Goal: Information Seeking & Learning: Learn about a topic

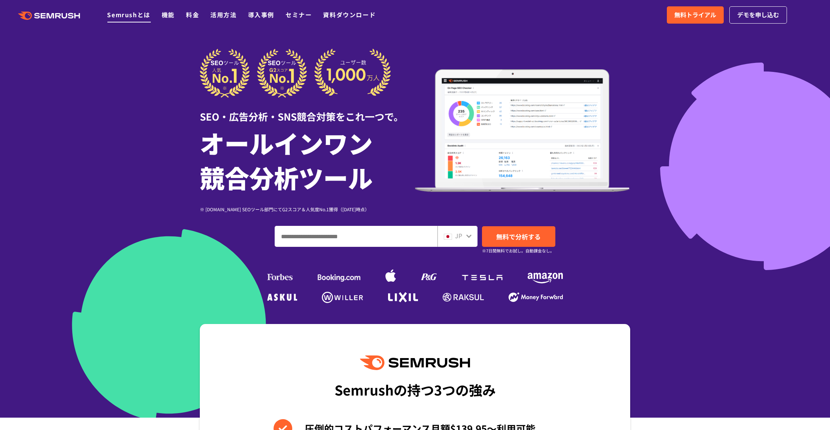
click at [139, 14] on link "Semrushとは" at bounding box center [128, 14] width 43 height 9
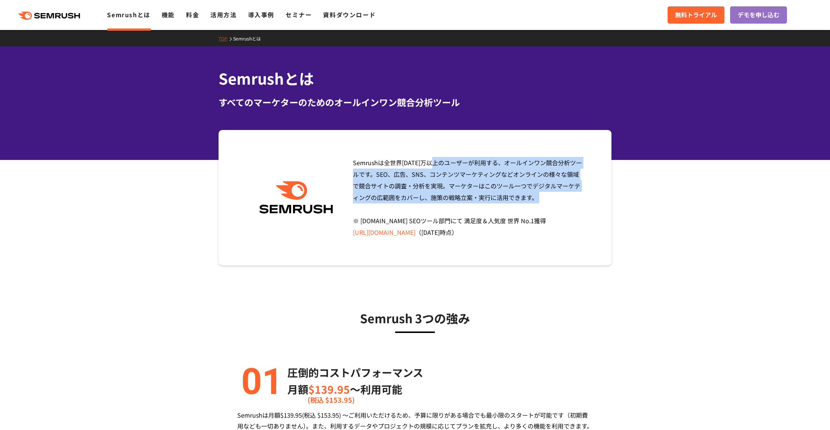
drag, startPoint x: 350, startPoint y: 165, endPoint x: 535, endPoint y: 211, distance: 190.6
click at [535, 211] on div "Semrushは全世界1000万以上のユーザーが利用する、オールインワン競合分析ツールです。SEO、広告、SNS、コンテンツマーケティングなどオンラインの様々…" at bounding box center [465, 197] width 237 height 81
copy span "Semrushは全世界1000万以上のユーザーが利用する、オールインワン競合分析ツールです。SEO、広告、SNS、コンテンツマーケティングなどオンラインの様々…"
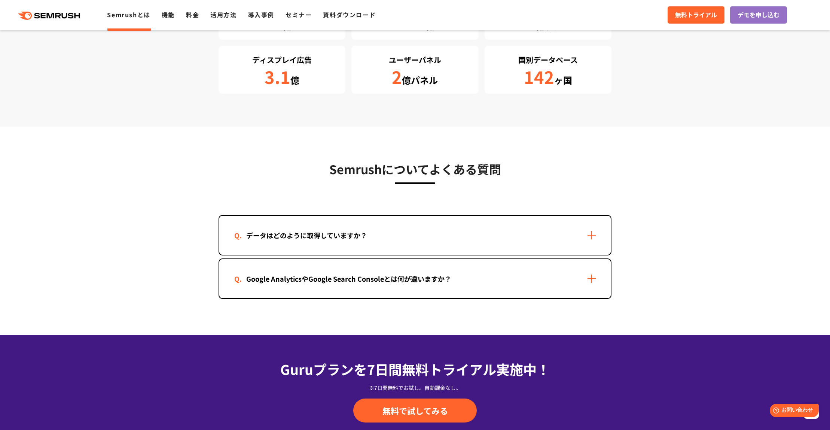
scroll to position [1710, 0]
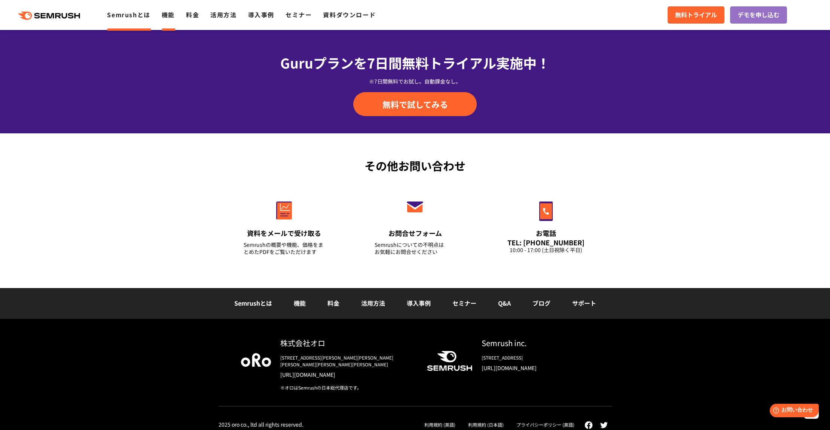
click at [170, 14] on link "機能" at bounding box center [168, 14] width 13 height 9
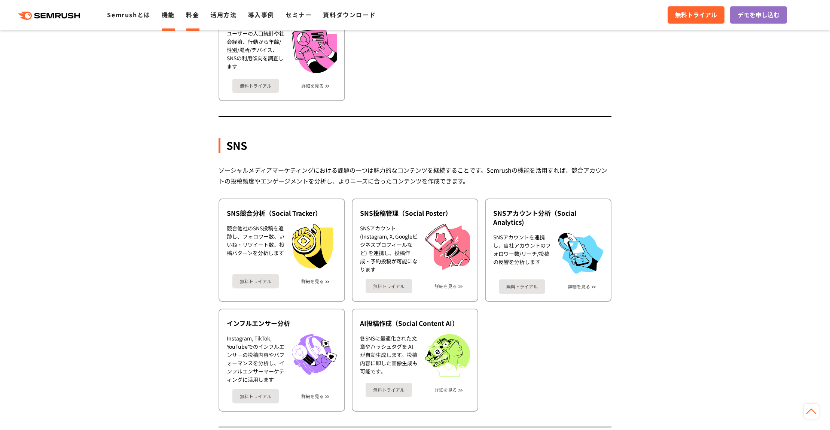
scroll to position [1460, 0]
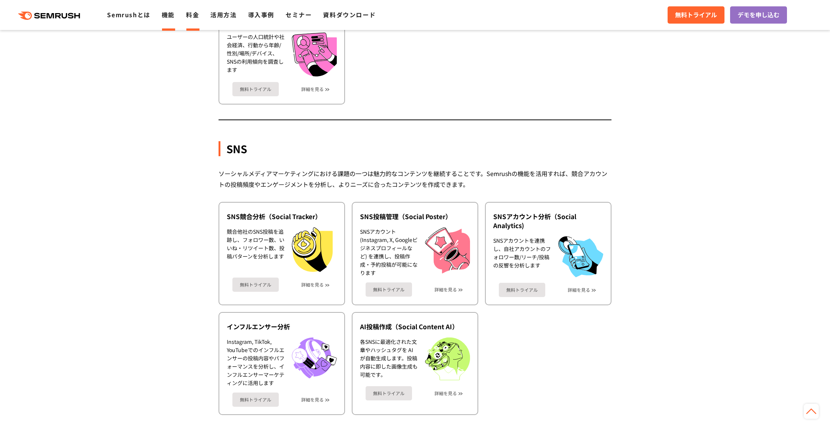
click at [199, 18] on link "料金" at bounding box center [192, 14] width 13 height 9
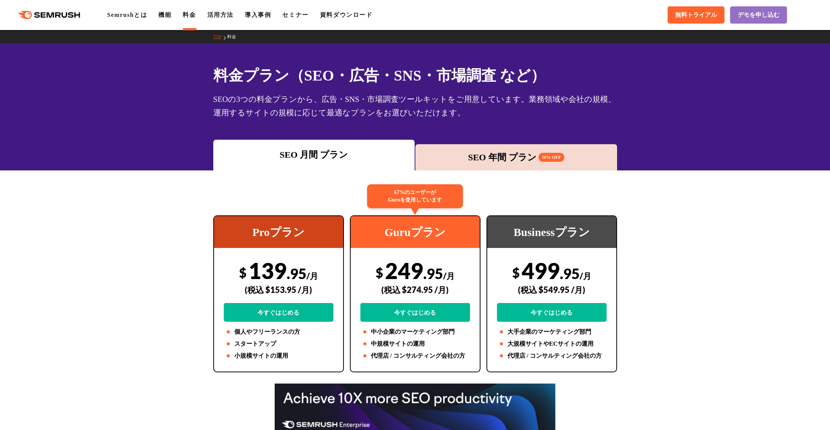
click at [230, 18] on link "活用方法" at bounding box center [220, 15] width 26 height 6
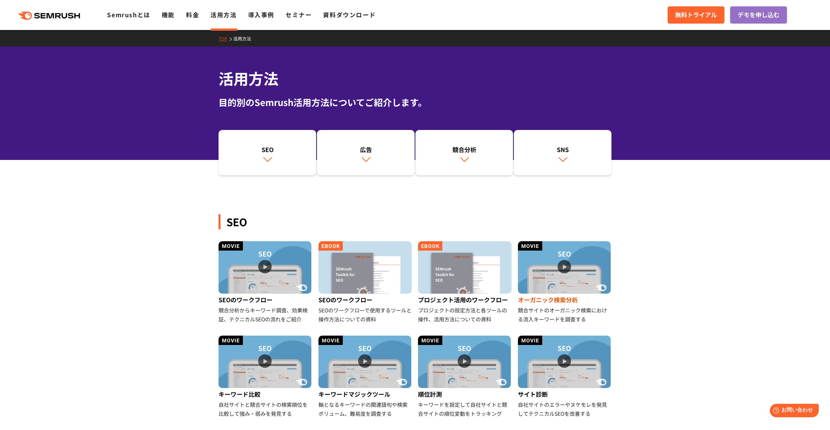
click at [565, 281] on img at bounding box center [564, 267] width 93 height 52
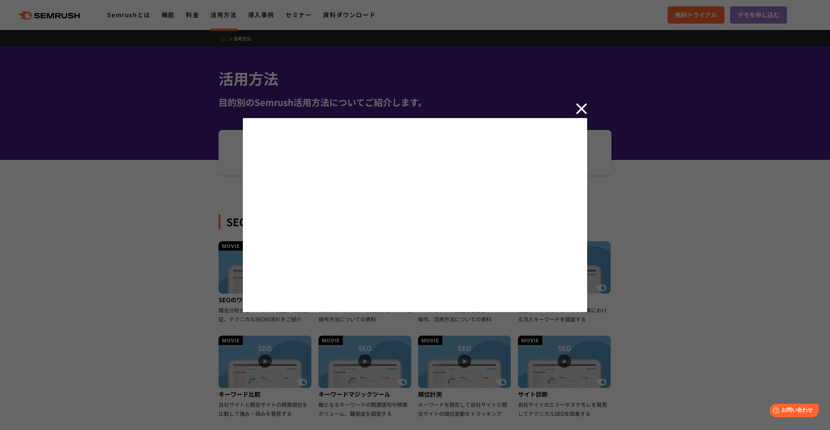
click at [581, 108] on img at bounding box center [581, 108] width 11 height 11
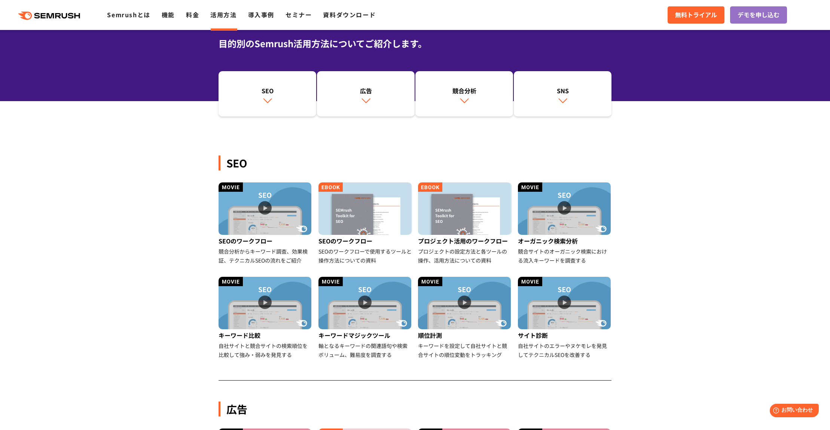
scroll to position [56, 0]
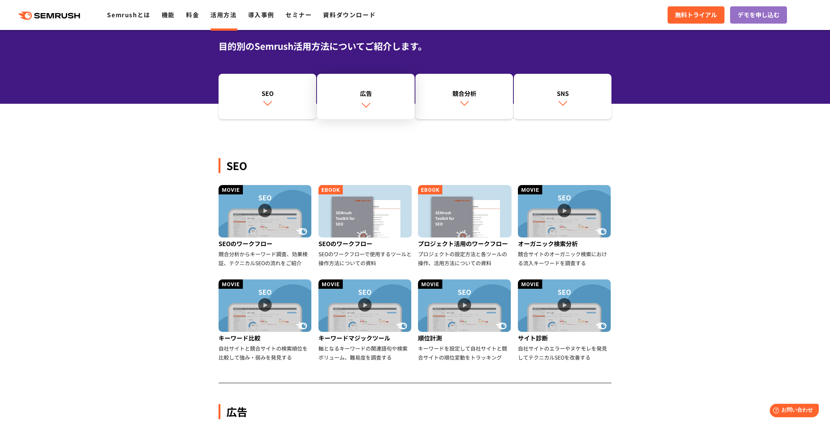
click at [357, 107] on link "広告" at bounding box center [366, 97] width 98 height 46
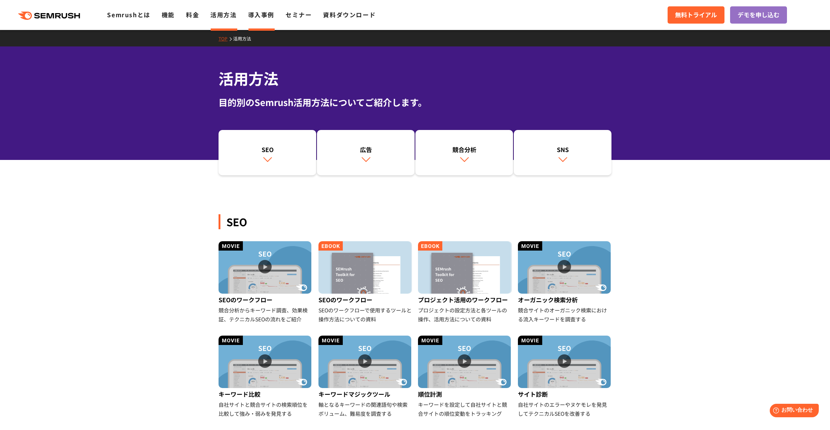
click at [259, 17] on link "導入事例" at bounding box center [261, 14] width 26 height 9
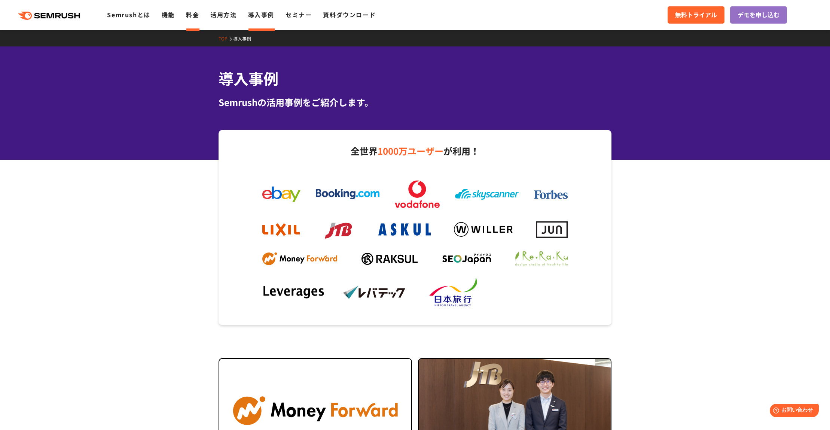
click at [192, 16] on link "料金" at bounding box center [192, 14] width 13 height 9
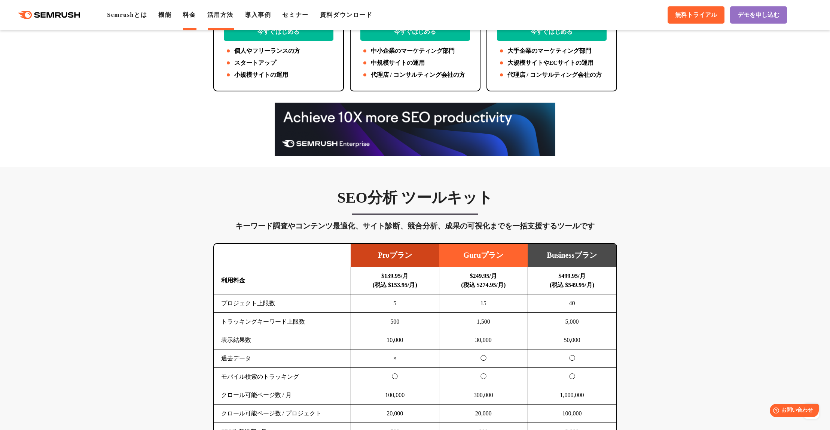
click at [226, 15] on link "活用方法" at bounding box center [220, 15] width 26 height 6
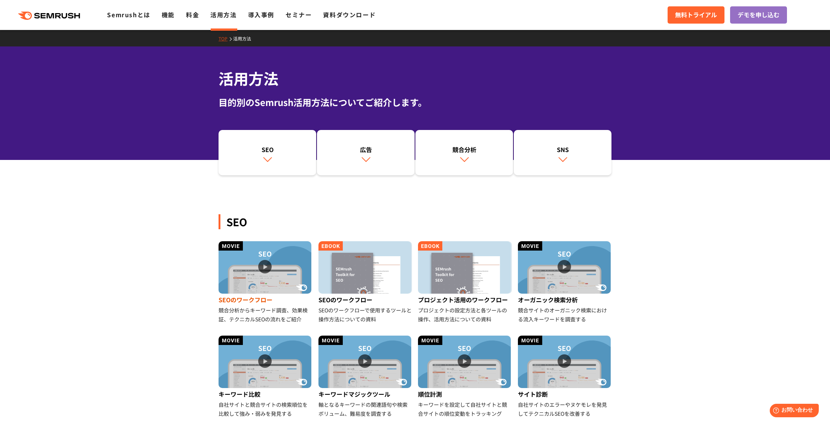
click at [279, 281] on img at bounding box center [265, 267] width 93 height 52
